Goal: Task Accomplishment & Management: Use online tool/utility

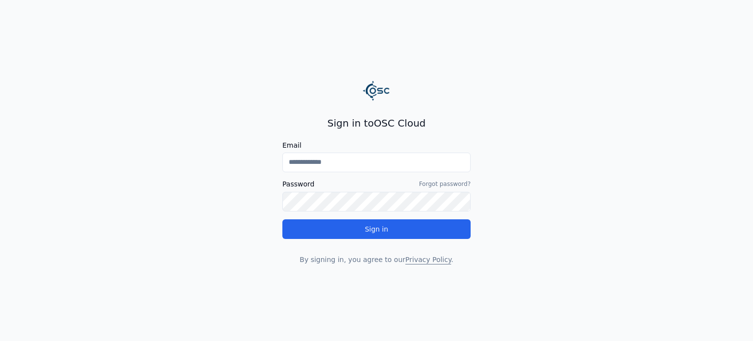
type input "**********"
drag, startPoint x: 375, startPoint y: 124, endPoint x: 423, endPoint y: 124, distance: 47.6
click at [423, 124] on h2 "Sign in to OSC Cloud" at bounding box center [376, 123] width 188 height 14
copy h2 "OSC Cloud"
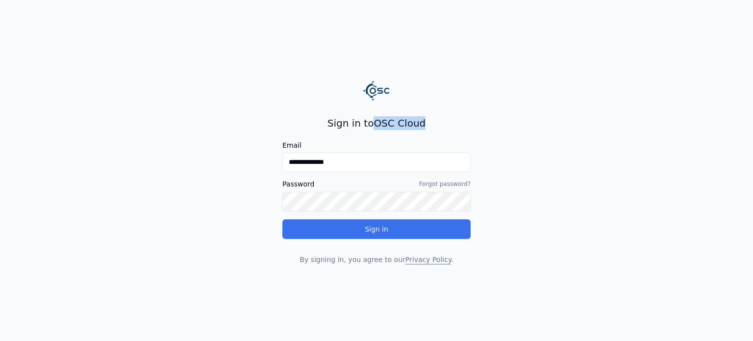
click at [375, 227] on button "Sign in" at bounding box center [376, 229] width 188 height 20
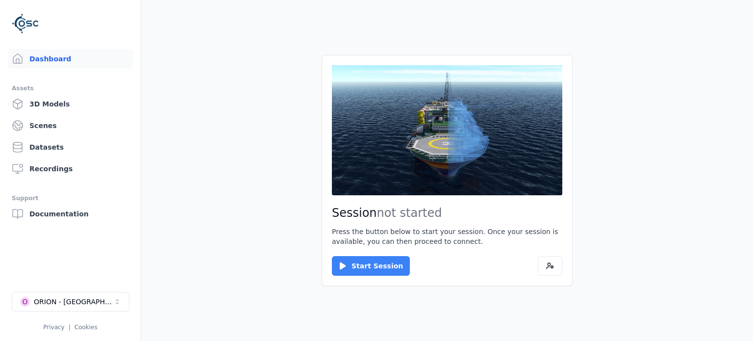
click at [372, 265] on button "Start Session" at bounding box center [371, 266] width 78 height 20
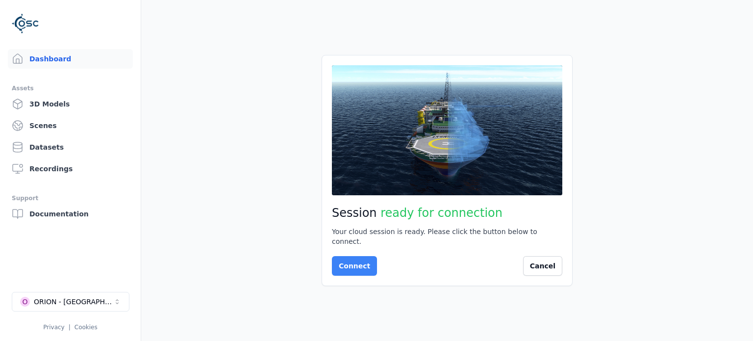
click at [348, 260] on button "Connect" at bounding box center [354, 266] width 45 height 20
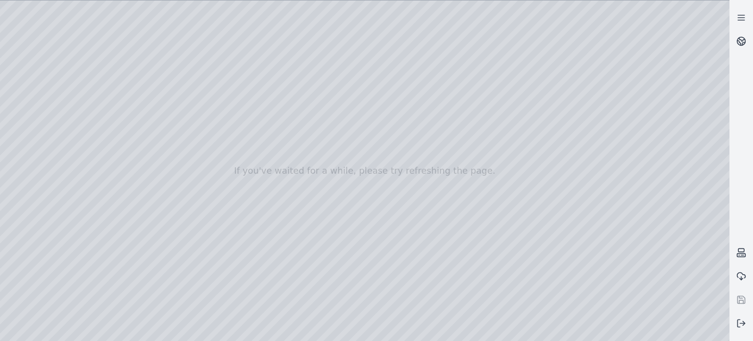
click at [594, 123] on div at bounding box center [364, 170] width 729 height 340
click at [741, 41] on icon at bounding box center [741, 41] width 10 height 10
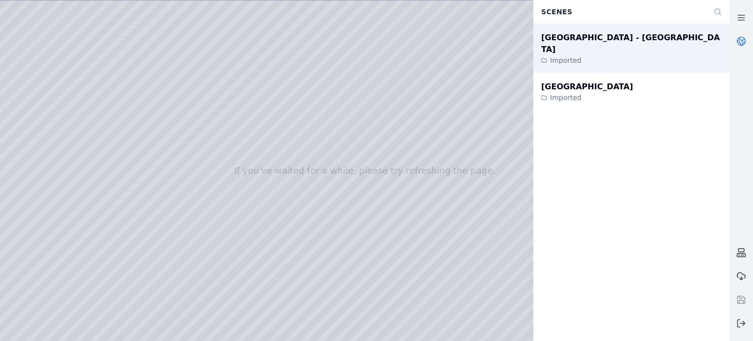
click at [584, 55] on div "Imported" at bounding box center [631, 60] width 180 height 10
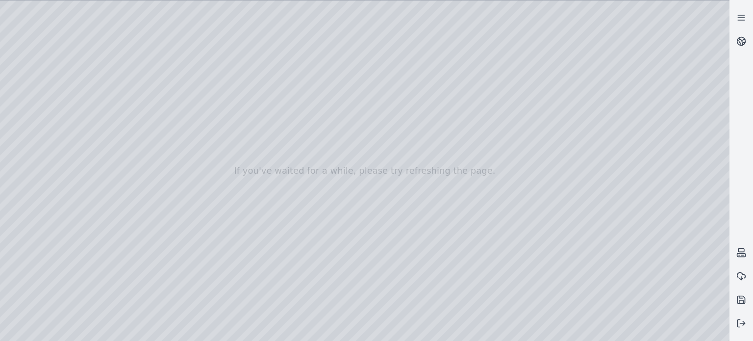
click at [487, 194] on div at bounding box center [364, 170] width 729 height 340
click at [398, 237] on div at bounding box center [364, 170] width 729 height 340
click at [314, 109] on div at bounding box center [364, 170] width 729 height 340
drag, startPoint x: 314, startPoint y: 109, endPoint x: 316, endPoint y: 131, distance: 22.2
drag, startPoint x: 329, startPoint y: 110, endPoint x: 341, endPoint y: 121, distance: 16.7
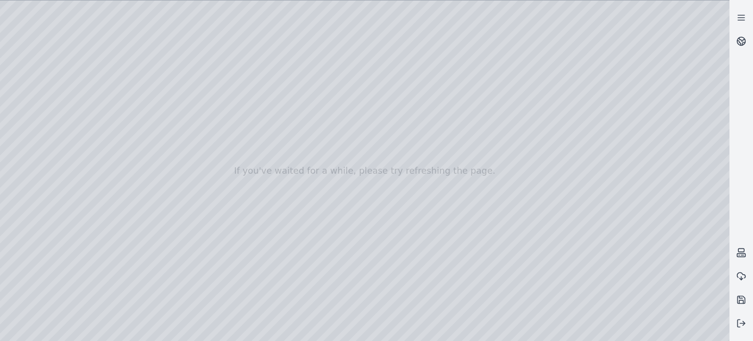
drag, startPoint x: 342, startPoint y: 135, endPoint x: 337, endPoint y: 167, distance: 32.2
drag, startPoint x: 210, startPoint y: 232, endPoint x: 206, endPoint y: 241, distance: 9.7
drag, startPoint x: 167, startPoint y: 221, endPoint x: 398, endPoint y: 111, distance: 256.1
drag, startPoint x: 398, startPoint y: 235, endPoint x: 384, endPoint y: 224, distance: 17.5
drag, startPoint x: 418, startPoint y: 223, endPoint x: 418, endPoint y: 215, distance: 7.4
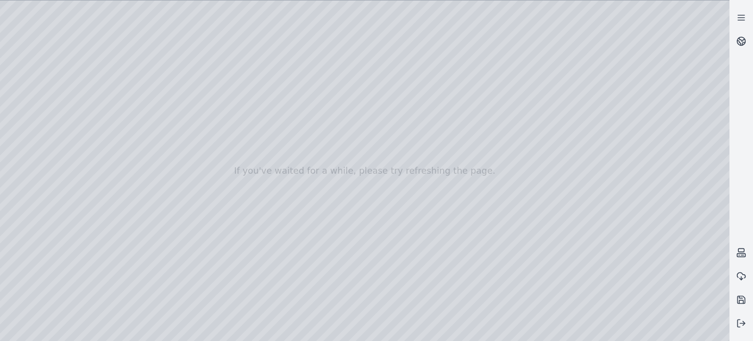
drag, startPoint x: 280, startPoint y: 192, endPoint x: 532, endPoint y: 168, distance: 252.6
drag, startPoint x: 421, startPoint y: 189, endPoint x: 447, endPoint y: 239, distance: 56.6
drag, startPoint x: 478, startPoint y: 122, endPoint x: 494, endPoint y: 167, distance: 47.8
click at [33, 74] on div at bounding box center [364, 170] width 729 height 340
click at [31, 99] on div at bounding box center [364, 170] width 729 height 340
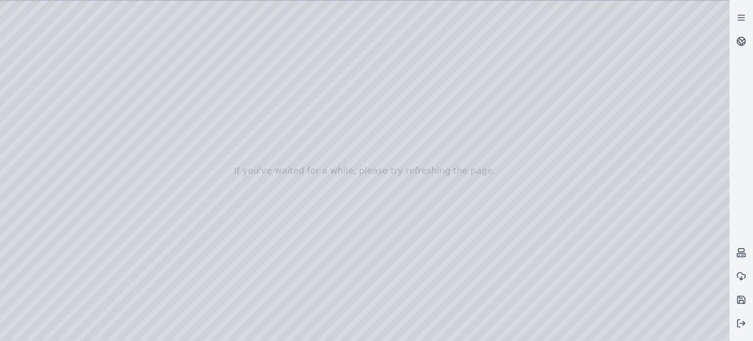
click at [668, 166] on div at bounding box center [364, 170] width 729 height 340
drag, startPoint x: 633, startPoint y: 143, endPoint x: 502, endPoint y: 154, distance: 131.9
drag, startPoint x: 519, startPoint y: 149, endPoint x: 473, endPoint y: 197, distance: 66.9
drag, startPoint x: 501, startPoint y: 164, endPoint x: 432, endPoint y: 179, distance: 71.3
drag, startPoint x: 437, startPoint y: 171, endPoint x: 432, endPoint y: 136, distance: 35.1
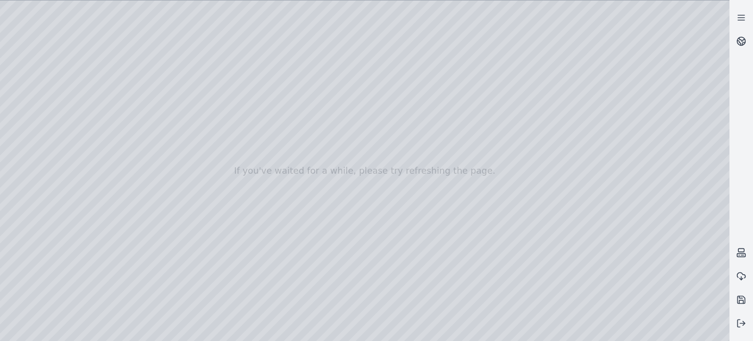
drag, startPoint x: 389, startPoint y: 154, endPoint x: 365, endPoint y: 142, distance: 27.4
click at [364, 142] on div at bounding box center [364, 170] width 729 height 340
drag, startPoint x: 424, startPoint y: 159, endPoint x: 367, endPoint y: 86, distance: 92.5
drag, startPoint x: 508, startPoint y: 168, endPoint x: 397, endPoint y: 154, distance: 111.6
click at [63, 21] on div at bounding box center [364, 170] width 729 height 340
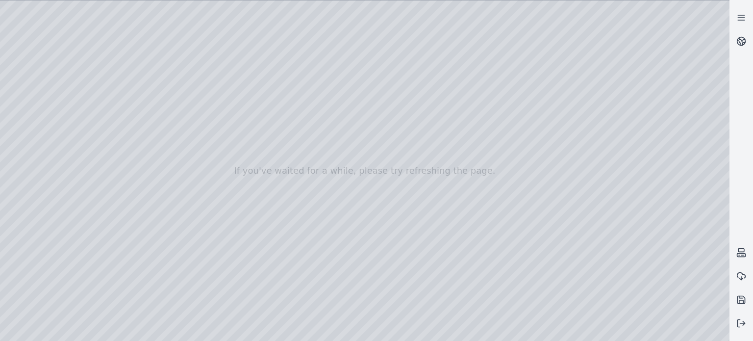
drag, startPoint x: 376, startPoint y: 180, endPoint x: 364, endPoint y: 184, distance: 11.9
drag, startPoint x: 369, startPoint y: 183, endPoint x: 370, endPoint y: 139, distance: 43.6
drag, startPoint x: 266, startPoint y: 252, endPoint x: 245, endPoint y: 115, distance: 139.4
click at [547, 333] on div at bounding box center [364, 170] width 729 height 340
click at [604, 333] on div at bounding box center [364, 170] width 729 height 340
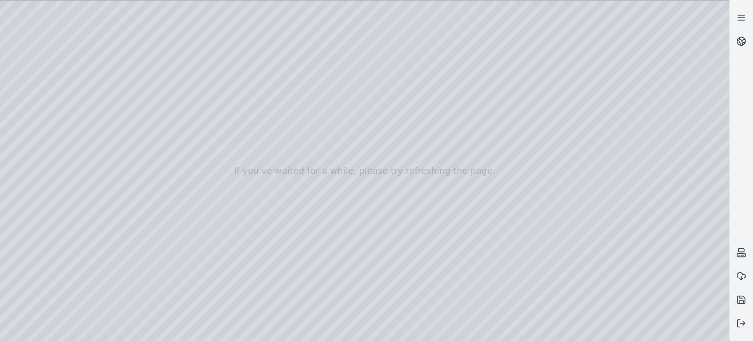
drag, startPoint x: 377, startPoint y: 168, endPoint x: 373, endPoint y: 187, distance: 19.3
click at [373, 187] on div at bounding box center [364, 170] width 729 height 340
drag, startPoint x: 228, startPoint y: 73, endPoint x: 255, endPoint y: 70, distance: 26.6
drag, startPoint x: 227, startPoint y: 76, endPoint x: 244, endPoint y: 86, distance: 19.8
drag, startPoint x: 264, startPoint y: 78, endPoint x: 314, endPoint y: 88, distance: 50.5
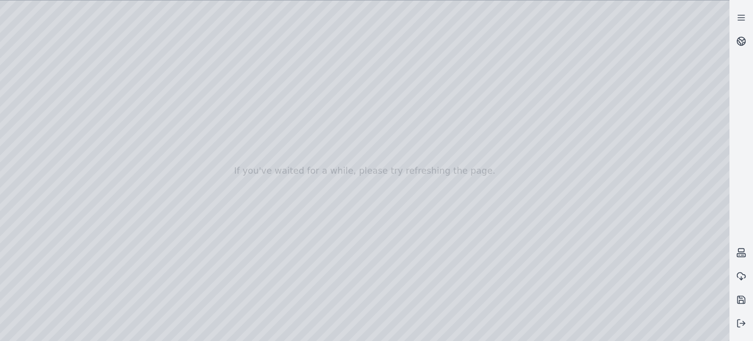
drag, startPoint x: 334, startPoint y: 101, endPoint x: 293, endPoint y: 93, distance: 42.1
drag, startPoint x: 521, startPoint y: 145, endPoint x: 341, endPoint y: 173, distance: 181.7
drag, startPoint x: 336, startPoint y: 100, endPoint x: 341, endPoint y: 113, distance: 14.1
drag, startPoint x: 363, startPoint y: 123, endPoint x: 365, endPoint y: 135, distance: 12.4
drag, startPoint x: 300, startPoint y: 130, endPoint x: 245, endPoint y: 113, distance: 57.5
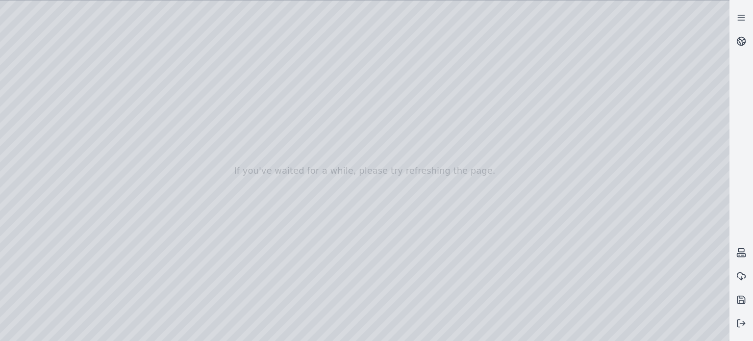
click at [503, 141] on div at bounding box center [364, 170] width 729 height 340
click at [505, 154] on div at bounding box center [364, 170] width 729 height 340
click at [502, 75] on div at bounding box center [364, 170] width 729 height 340
click at [518, 55] on div at bounding box center [364, 170] width 729 height 340
click at [526, 54] on div at bounding box center [364, 170] width 729 height 340
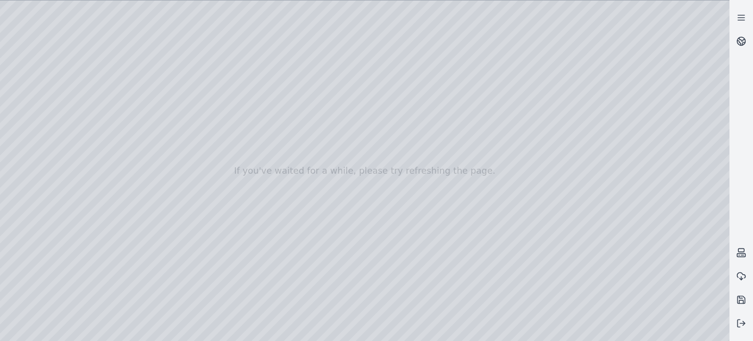
click at [526, 54] on div at bounding box center [364, 170] width 729 height 340
click at [515, 58] on div at bounding box center [364, 170] width 729 height 340
click at [519, 61] on div at bounding box center [364, 170] width 729 height 340
click at [440, 50] on div at bounding box center [364, 170] width 729 height 340
click at [437, 50] on div at bounding box center [364, 170] width 729 height 340
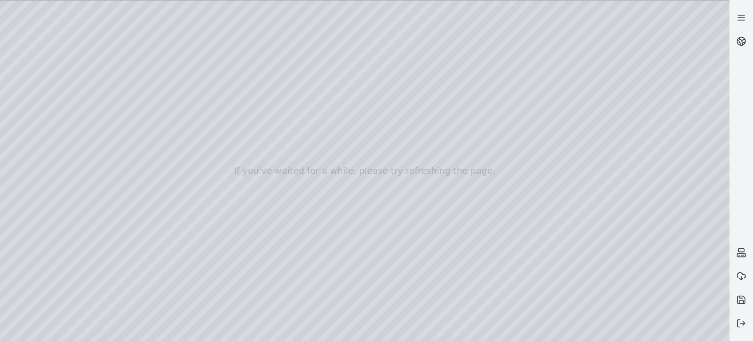
click at [504, 55] on div at bounding box center [364, 170] width 729 height 340
click at [515, 62] on div at bounding box center [364, 170] width 729 height 340
click at [514, 60] on div at bounding box center [364, 170] width 729 height 340
click at [515, 58] on div at bounding box center [364, 170] width 729 height 340
click at [518, 55] on div at bounding box center [364, 170] width 729 height 340
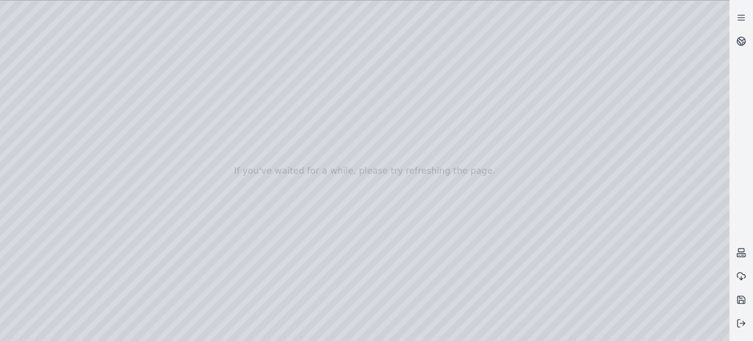
click at [521, 57] on div at bounding box center [364, 170] width 729 height 340
click at [312, 150] on div at bounding box center [364, 170] width 729 height 340
click at [314, 150] on div at bounding box center [364, 170] width 729 height 340
click at [306, 144] on div at bounding box center [364, 170] width 729 height 340
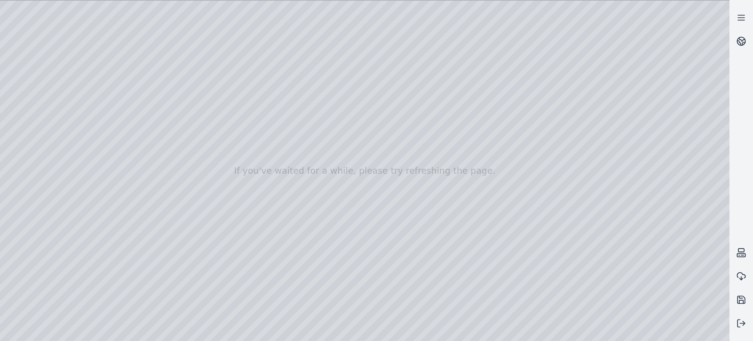
click at [306, 144] on div at bounding box center [364, 170] width 729 height 340
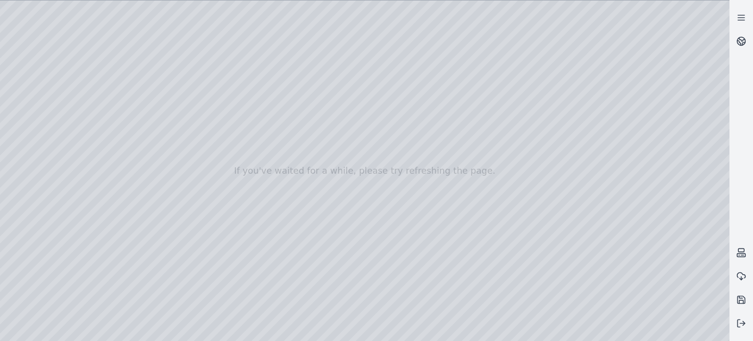
click at [306, 143] on div at bounding box center [364, 170] width 729 height 340
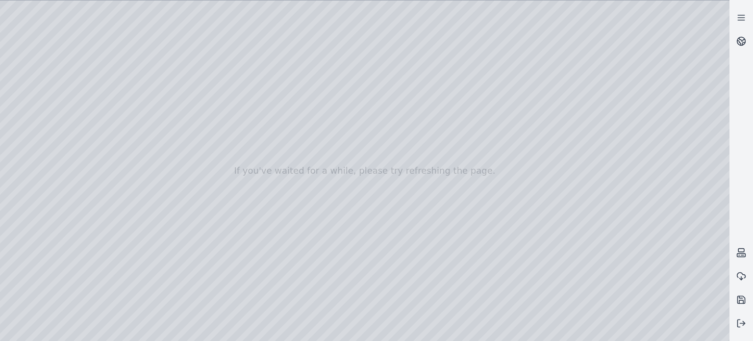
click at [306, 149] on div at bounding box center [364, 170] width 729 height 340
click at [306, 154] on div at bounding box center [364, 170] width 729 height 340
click at [296, 166] on div at bounding box center [364, 170] width 729 height 340
click at [313, 143] on div at bounding box center [364, 170] width 729 height 340
drag, startPoint x: 254, startPoint y: 204, endPoint x: 333, endPoint y: 180, distance: 82.5
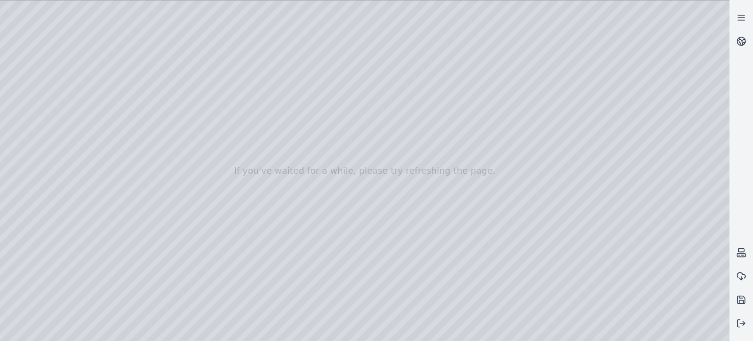
click at [333, 180] on div at bounding box center [364, 170] width 729 height 340
drag, startPoint x: 239, startPoint y: 217, endPoint x: 387, endPoint y: 188, distance: 150.8
drag, startPoint x: 661, startPoint y: 251, endPoint x: 382, endPoint y: 229, distance: 279.8
click at [382, 229] on div at bounding box center [364, 170] width 729 height 340
click at [664, 252] on div at bounding box center [364, 170] width 729 height 340
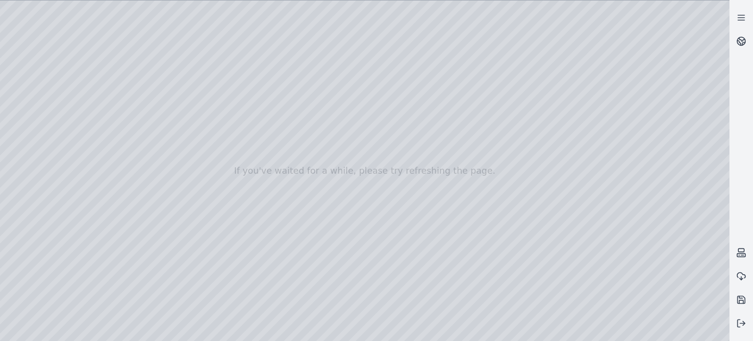
click at [382, 226] on div at bounding box center [364, 170] width 729 height 340
drag, startPoint x: 311, startPoint y: 184, endPoint x: 322, endPoint y: 103, distance: 81.1
drag, startPoint x: 323, startPoint y: 93, endPoint x: 352, endPoint y: 163, distance: 76.5
drag, startPoint x: 108, startPoint y: 158, endPoint x: 193, endPoint y: 149, distance: 85.8
drag, startPoint x: 112, startPoint y: 162, endPoint x: 226, endPoint y: 162, distance: 114.2
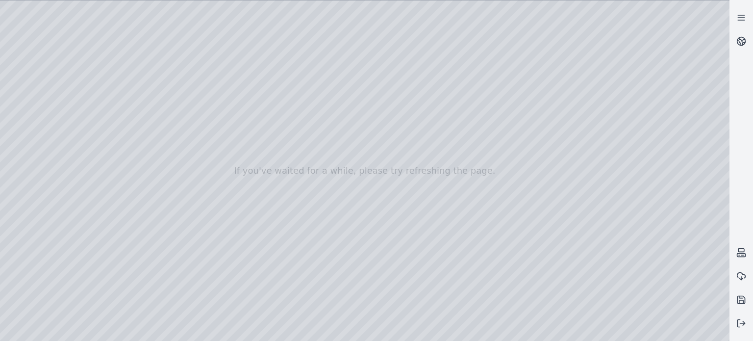
drag, startPoint x: 112, startPoint y: 143, endPoint x: 174, endPoint y: 137, distance: 62.0
drag, startPoint x: 111, startPoint y: 147, endPoint x: 149, endPoint y: 137, distance: 39.0
drag, startPoint x: 141, startPoint y: 145, endPoint x: 117, endPoint y: 134, distance: 26.1
drag, startPoint x: 120, startPoint y: 139, endPoint x: 89, endPoint y: 151, distance: 33.2
drag, startPoint x: 226, startPoint y: 141, endPoint x: 229, endPoint y: 136, distance: 6.0
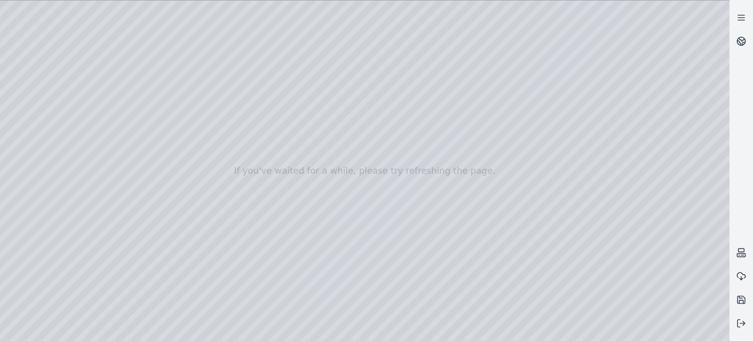
drag, startPoint x: 123, startPoint y: 129, endPoint x: 108, endPoint y: 139, distance: 17.0
drag, startPoint x: 114, startPoint y: 134, endPoint x: 194, endPoint y: 129, distance: 80.1
drag, startPoint x: 183, startPoint y: 110, endPoint x: 195, endPoint y: 125, distance: 19.2
drag, startPoint x: 196, startPoint y: 122, endPoint x: 213, endPoint y: 82, distance: 43.9
click at [216, 111] on div at bounding box center [364, 170] width 729 height 340
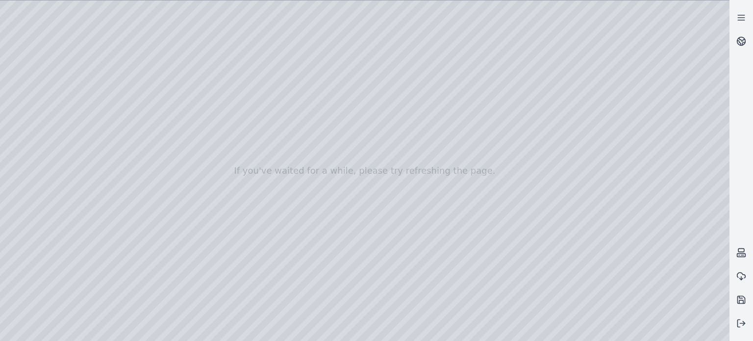
click at [252, 76] on div at bounding box center [364, 170] width 729 height 340
click at [360, 125] on div at bounding box center [364, 170] width 729 height 340
click at [218, 123] on div at bounding box center [364, 170] width 729 height 340
click at [367, 144] on div at bounding box center [364, 170] width 729 height 340
drag, startPoint x: 230, startPoint y: 107, endPoint x: 320, endPoint y: 197, distance: 126.9
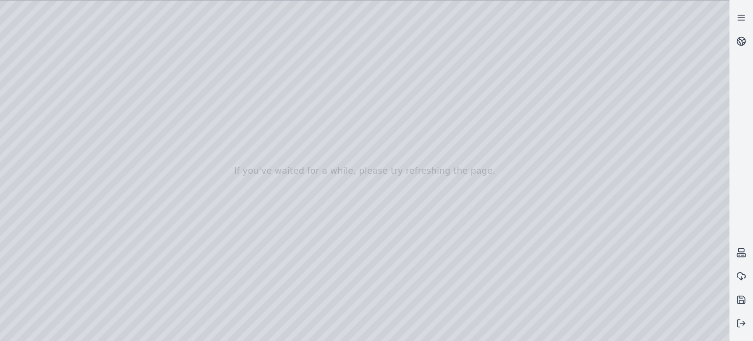
click at [227, 96] on div at bounding box center [364, 170] width 729 height 340
click at [353, 123] on div at bounding box center [364, 170] width 729 height 340
drag, startPoint x: 279, startPoint y: 164, endPoint x: 291, endPoint y: 164, distance: 11.3
drag, startPoint x: 292, startPoint y: 158, endPoint x: 262, endPoint y: 207, distance: 57.3
